Goal: Transaction & Acquisition: Purchase product/service

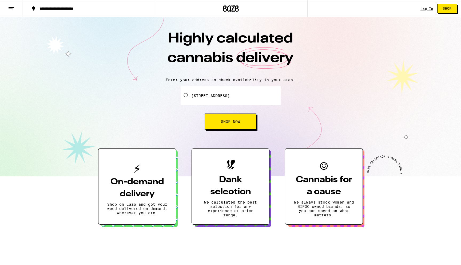
click at [226, 123] on span "Shop Now" at bounding box center [230, 122] width 19 height 4
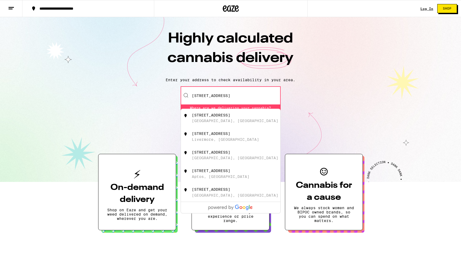
click at [224, 119] on div "[STREET_ADDRESS]" at bounding box center [239, 118] width 95 height 10
type input "[STREET_ADDRESS]"
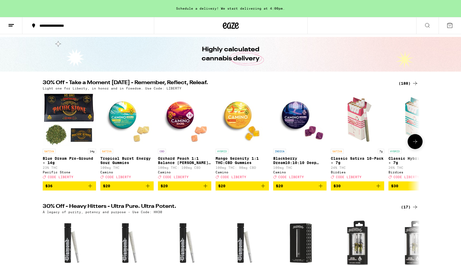
scroll to position [16, 0]
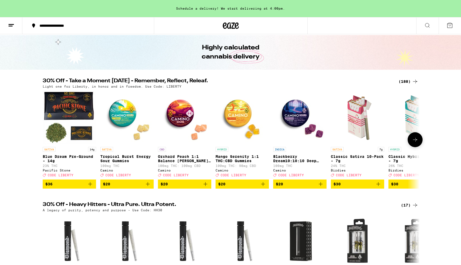
click at [415, 141] on icon at bounding box center [415, 140] width 4 height 4
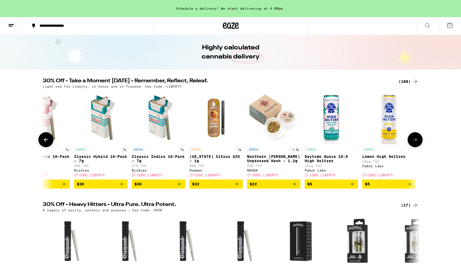
scroll to position [0, 318]
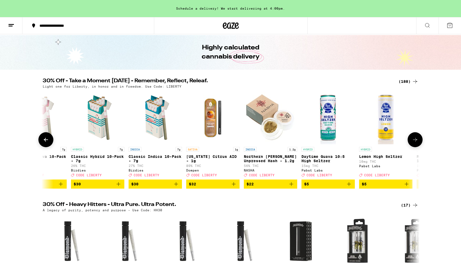
click at [420, 147] on button at bounding box center [415, 139] width 15 height 15
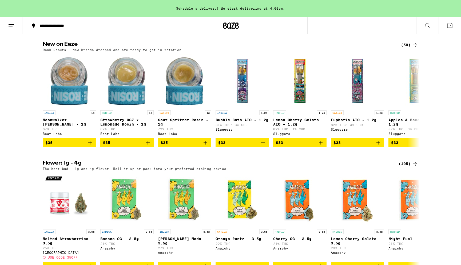
scroll to position [422, 0]
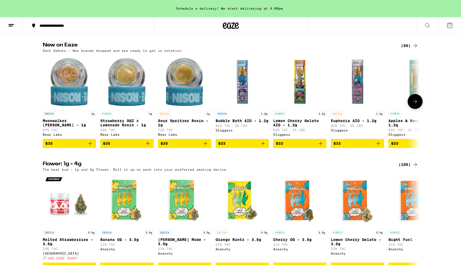
click at [63, 92] on img "Open page for Moonwalker OG Rosin - 1g from Bear Labs" at bounding box center [69, 81] width 53 height 53
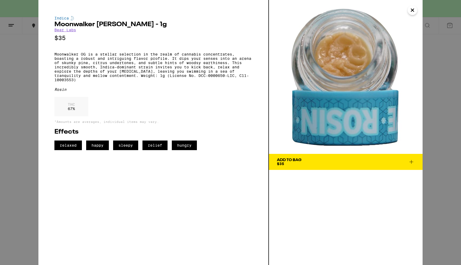
click at [432, 98] on div "[PERSON_NAME] [PERSON_NAME] - 1g Bear Labs $35 Moonwalker OG is a stellar selec…" at bounding box center [230, 132] width 461 height 265
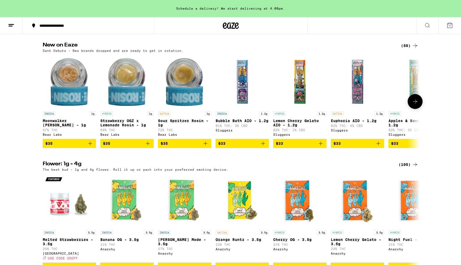
click at [415, 109] on button at bounding box center [415, 101] width 15 height 15
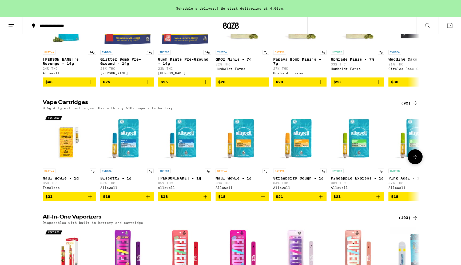
scroll to position [727, 0]
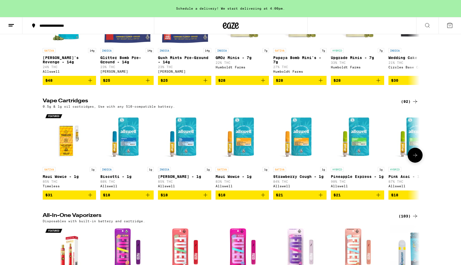
click at [414, 158] on icon at bounding box center [415, 155] width 6 height 6
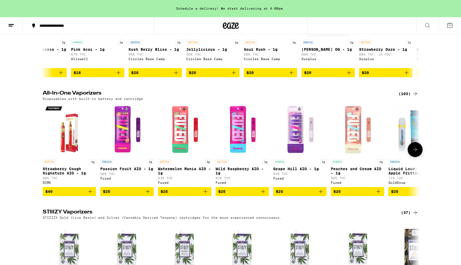
scroll to position [853, 0]
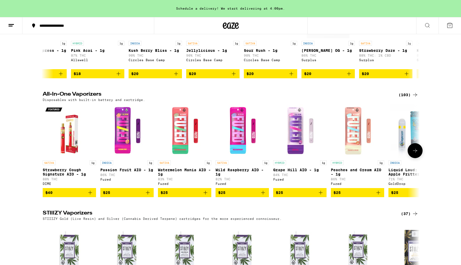
click at [417, 154] on icon at bounding box center [415, 150] width 6 height 6
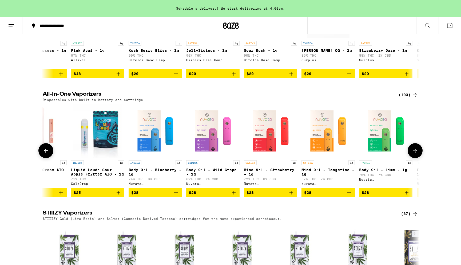
click at [416, 154] on icon at bounding box center [415, 150] width 6 height 6
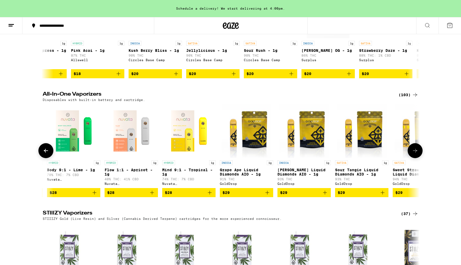
scroll to position [0, 635]
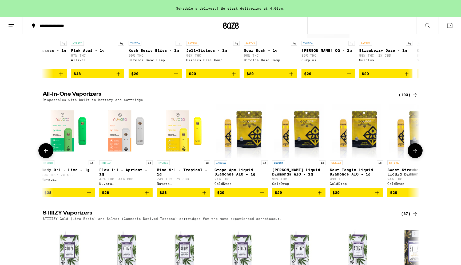
click at [416, 154] on icon at bounding box center [415, 150] width 6 height 6
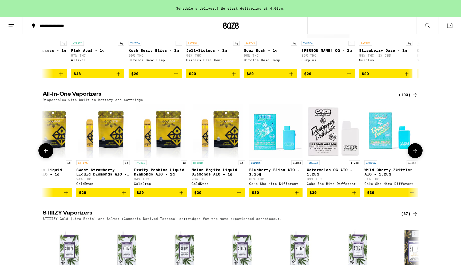
scroll to position [0, 953]
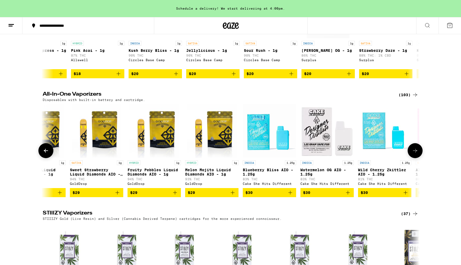
click at [416, 152] on icon at bounding box center [415, 151] width 4 height 4
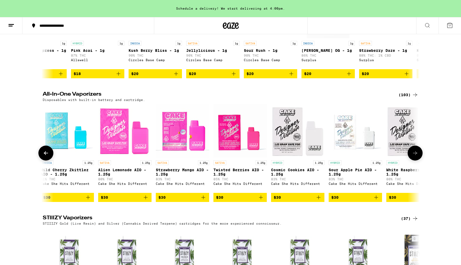
click at [416, 156] on icon at bounding box center [415, 153] width 6 height 6
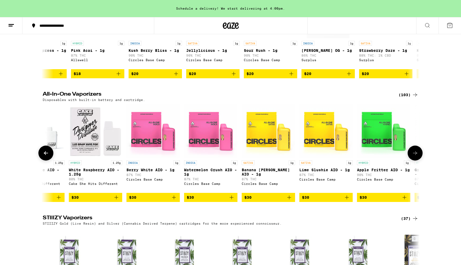
click at [416, 156] on icon at bounding box center [415, 153] width 6 height 6
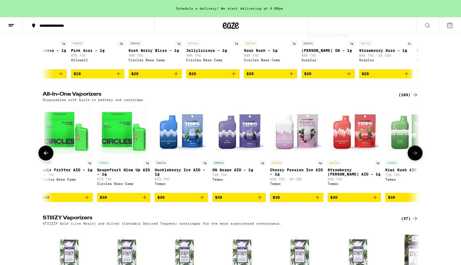
click at [416, 156] on icon at bounding box center [415, 153] width 6 height 6
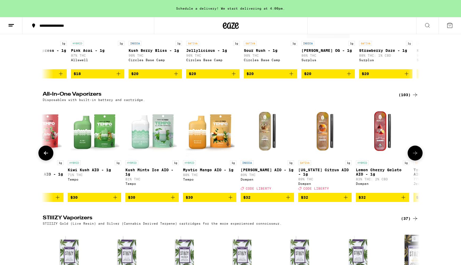
click at [416, 156] on icon at bounding box center [415, 153] width 6 height 6
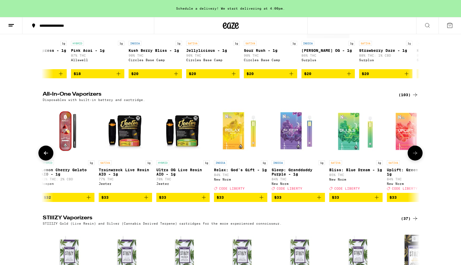
scroll to position [0, 2541]
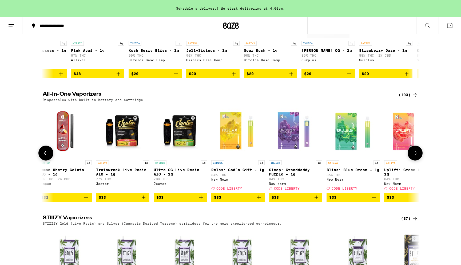
click at [416, 156] on icon at bounding box center [415, 153] width 6 height 6
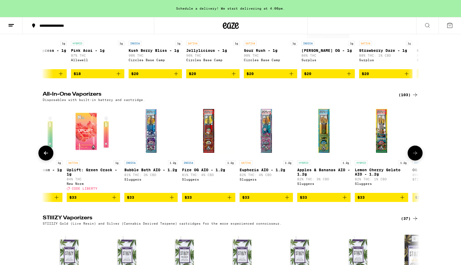
click at [416, 156] on icon at bounding box center [415, 153] width 6 height 6
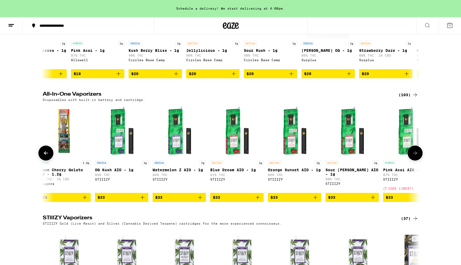
click at [416, 156] on icon at bounding box center [415, 153] width 6 height 6
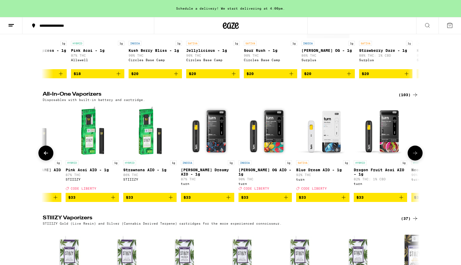
click at [416, 156] on icon at bounding box center [415, 153] width 6 height 6
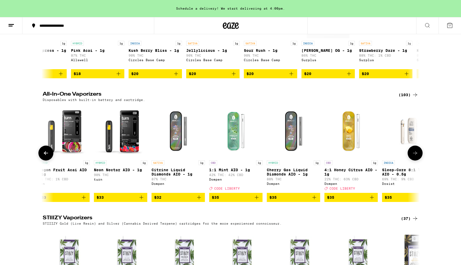
click at [416, 156] on icon at bounding box center [415, 153] width 6 height 6
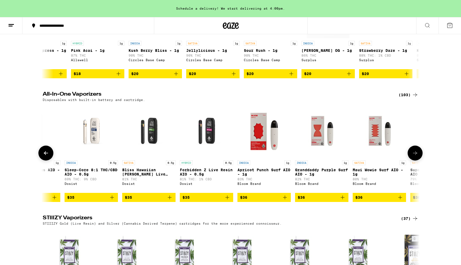
click at [416, 156] on icon at bounding box center [415, 153] width 6 height 6
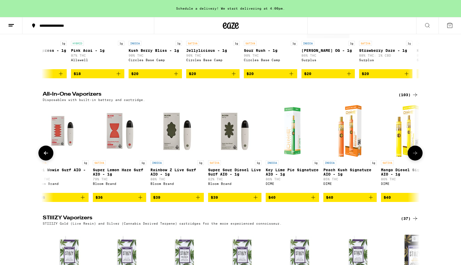
click at [415, 156] on icon at bounding box center [415, 153] width 6 height 6
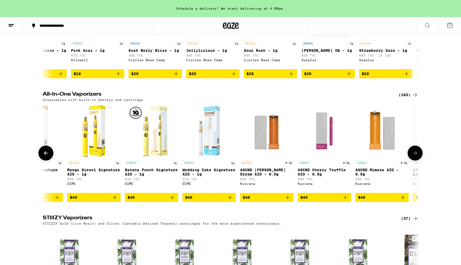
scroll to position [0, 4763]
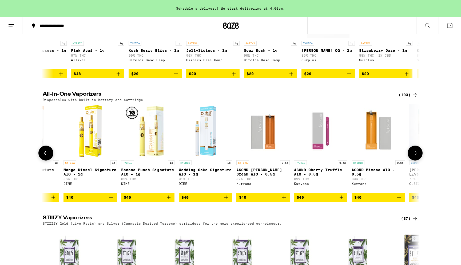
click at [415, 156] on icon at bounding box center [415, 153] width 6 height 6
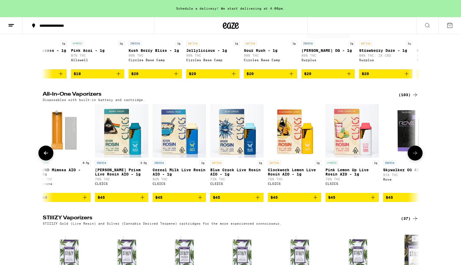
scroll to position [0, 5081]
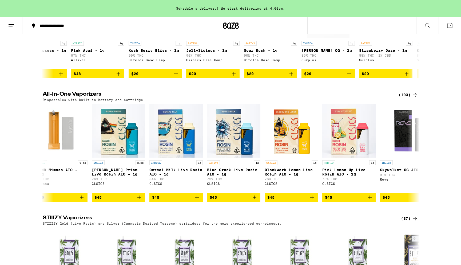
click at [405, 98] on div "(103)" at bounding box center [409, 95] width 20 height 6
click at [413, 98] on icon at bounding box center [415, 95] width 6 height 6
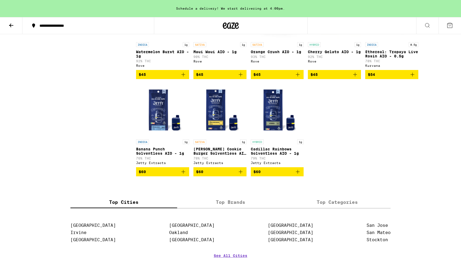
scroll to position [1975, 0]
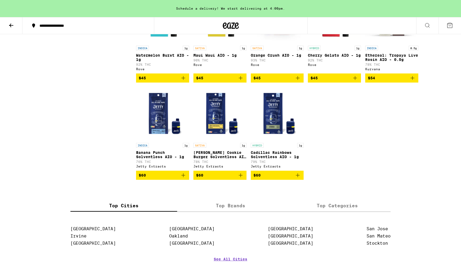
click at [284, 178] on span "$60" at bounding box center [278, 175] width 48 height 6
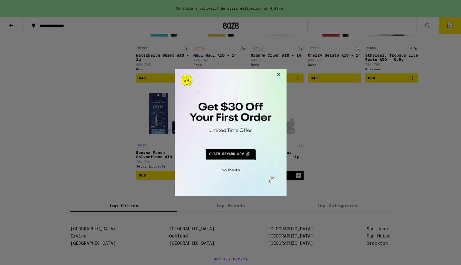
click at [451, 33] on div at bounding box center [230, 132] width 461 height 265
click at [226, 156] on button "Redirect to URL" at bounding box center [230, 153] width 93 height 13
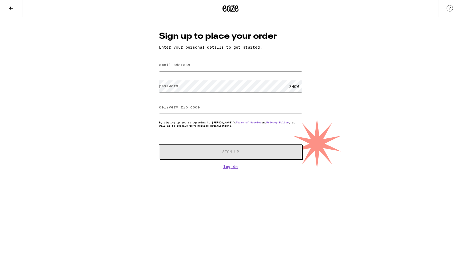
click at [180, 67] on label "email address" at bounding box center [174, 65] width 31 height 4
click at [177, 63] on div "email address" at bounding box center [230, 65] width 143 height 16
type input "nadim.tkira@gmail.com"
type input "94566"
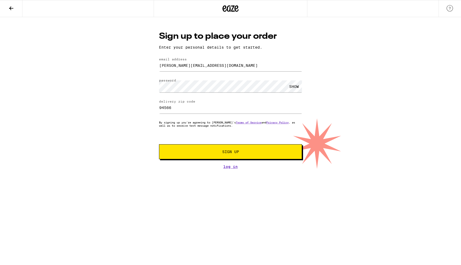
click at [215, 157] on button "Sign Up" at bounding box center [230, 151] width 143 height 15
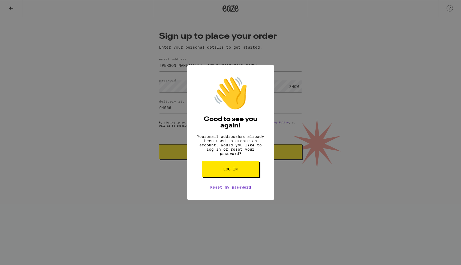
click at [237, 176] on button "Log in" at bounding box center [231, 169] width 58 height 16
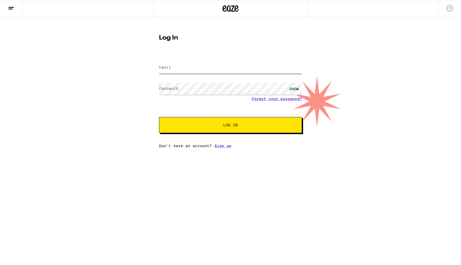
click at [191, 65] on input "Email" at bounding box center [230, 68] width 143 height 12
type input "nadim.tkira@gmail.com"
click at [159, 117] on button "Log In" at bounding box center [230, 125] width 143 height 16
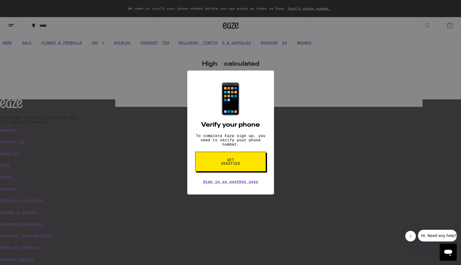
click at [225, 164] on span "Get verified" at bounding box center [230, 161] width 27 height 7
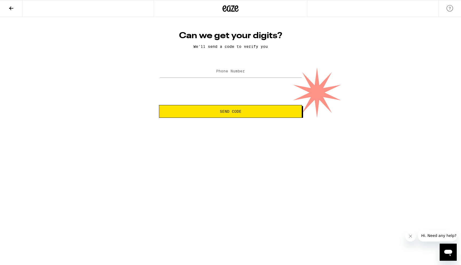
click at [227, 72] on label "Phone Number" at bounding box center [230, 71] width 29 height 4
type input "(925) 400-3516"
click at [259, 117] on button "Send Code" at bounding box center [230, 111] width 143 height 13
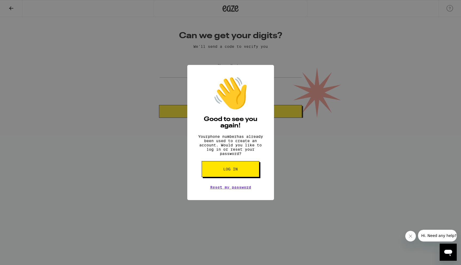
click at [241, 171] on button "Log in" at bounding box center [231, 169] width 58 height 16
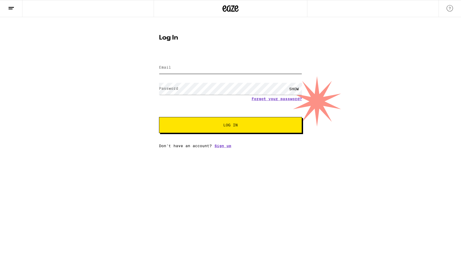
click at [206, 66] on input "Email" at bounding box center [230, 68] width 143 height 12
type input "dimokira44@gmail.com"
click at [264, 98] on link "Forgot your password?" at bounding box center [277, 99] width 50 height 4
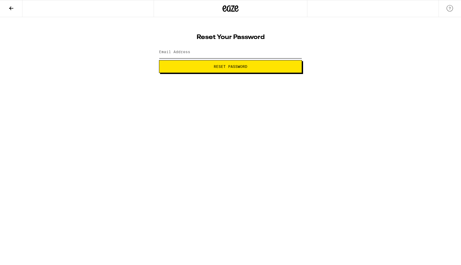
click at [211, 52] on input "Email Address" at bounding box center [230, 52] width 143 height 12
type input "dimokira44@gmail.com"
click at [221, 67] on span "Reset Password" at bounding box center [231, 67] width 34 height 4
